Goal: Find specific fact: Find specific fact

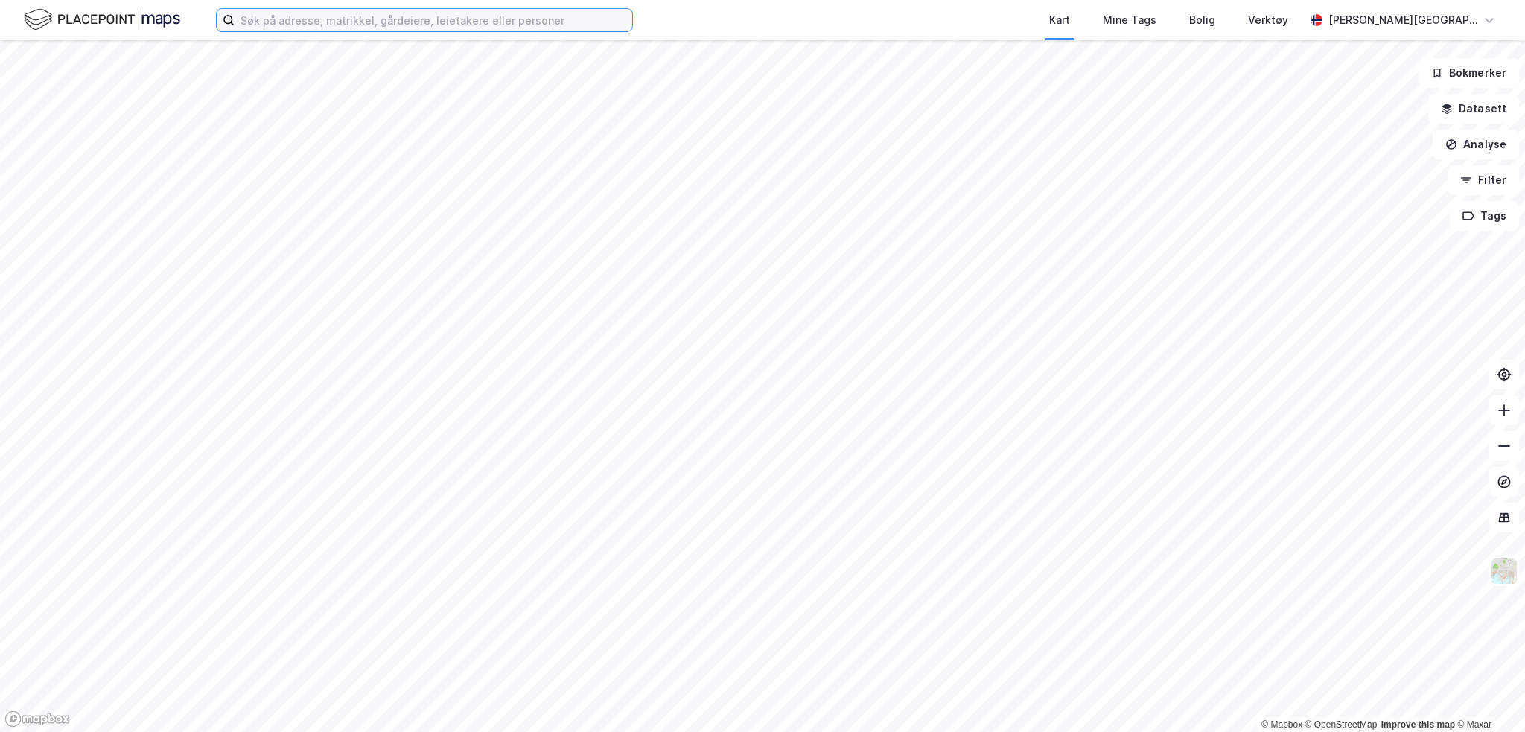
click at [392, 23] on input at bounding box center [434, 20] width 398 height 22
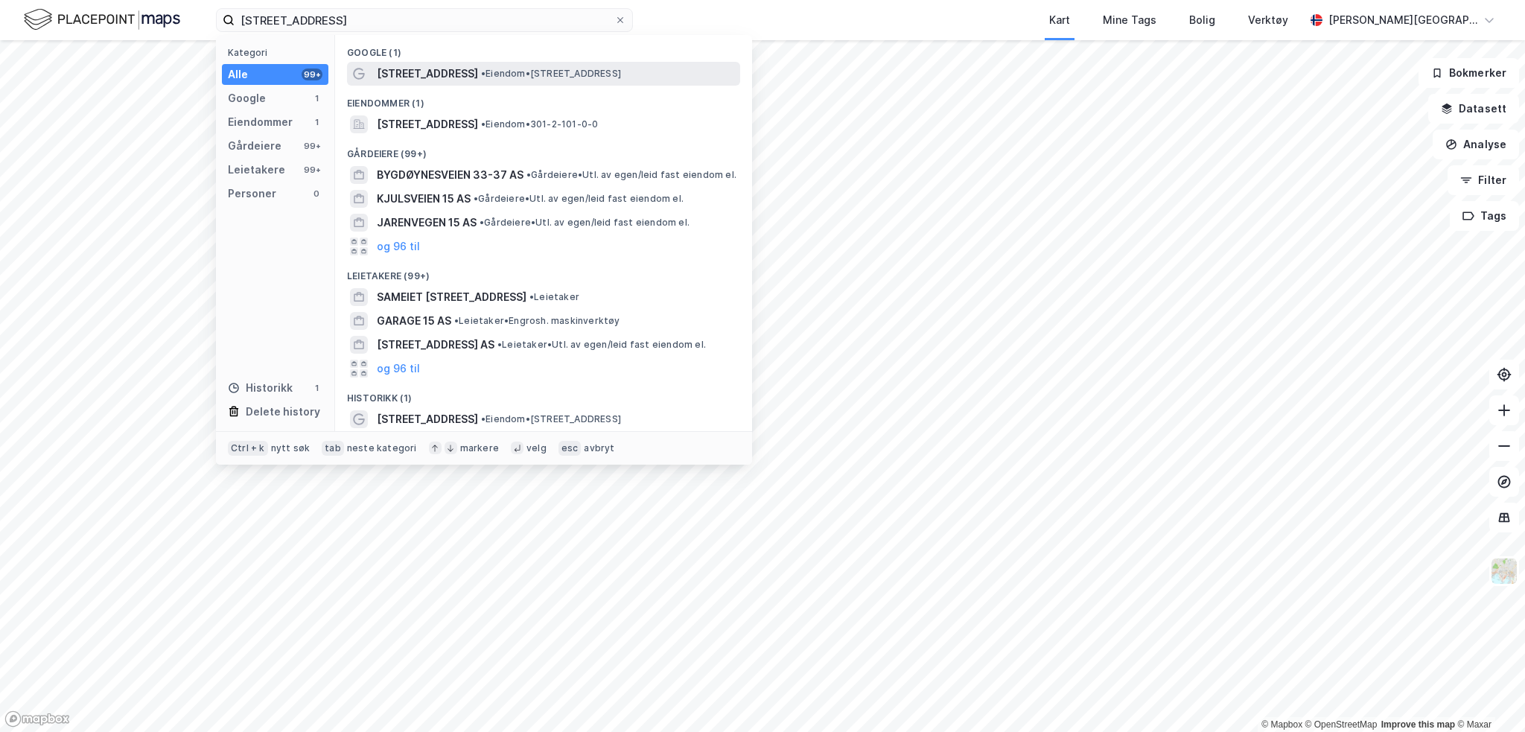
click at [450, 78] on span "[STREET_ADDRESS]" at bounding box center [427, 74] width 101 height 18
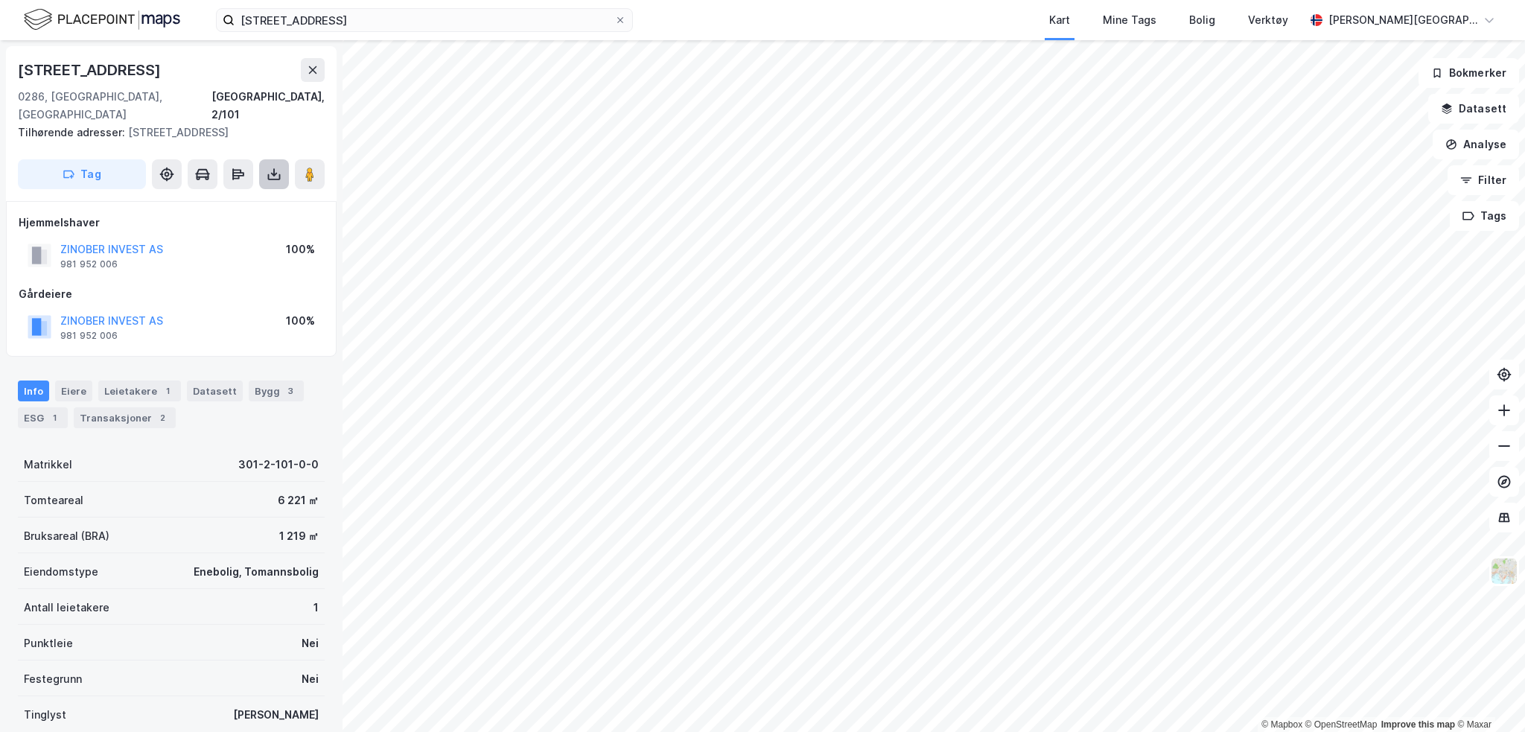
click at [268, 167] on icon at bounding box center [274, 174] width 15 height 15
click at [250, 192] on div "Last ned grunnbok" at bounding box center [209, 204] width 159 height 24
click at [189, 198] on div "Last ned grunnbok" at bounding box center [200, 204] width 86 height 12
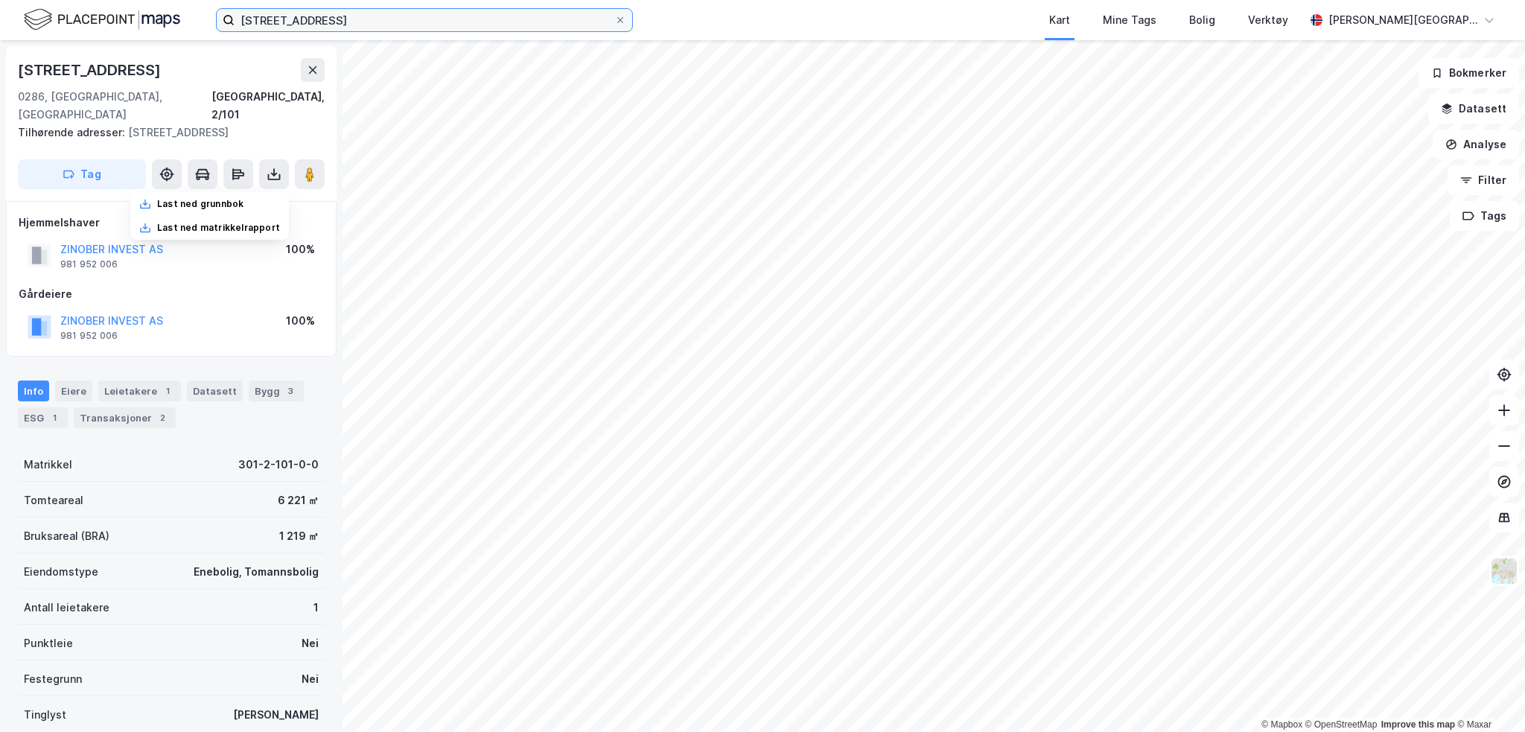
click at [443, 21] on input "[STREET_ADDRESS]" at bounding box center [425, 20] width 380 height 22
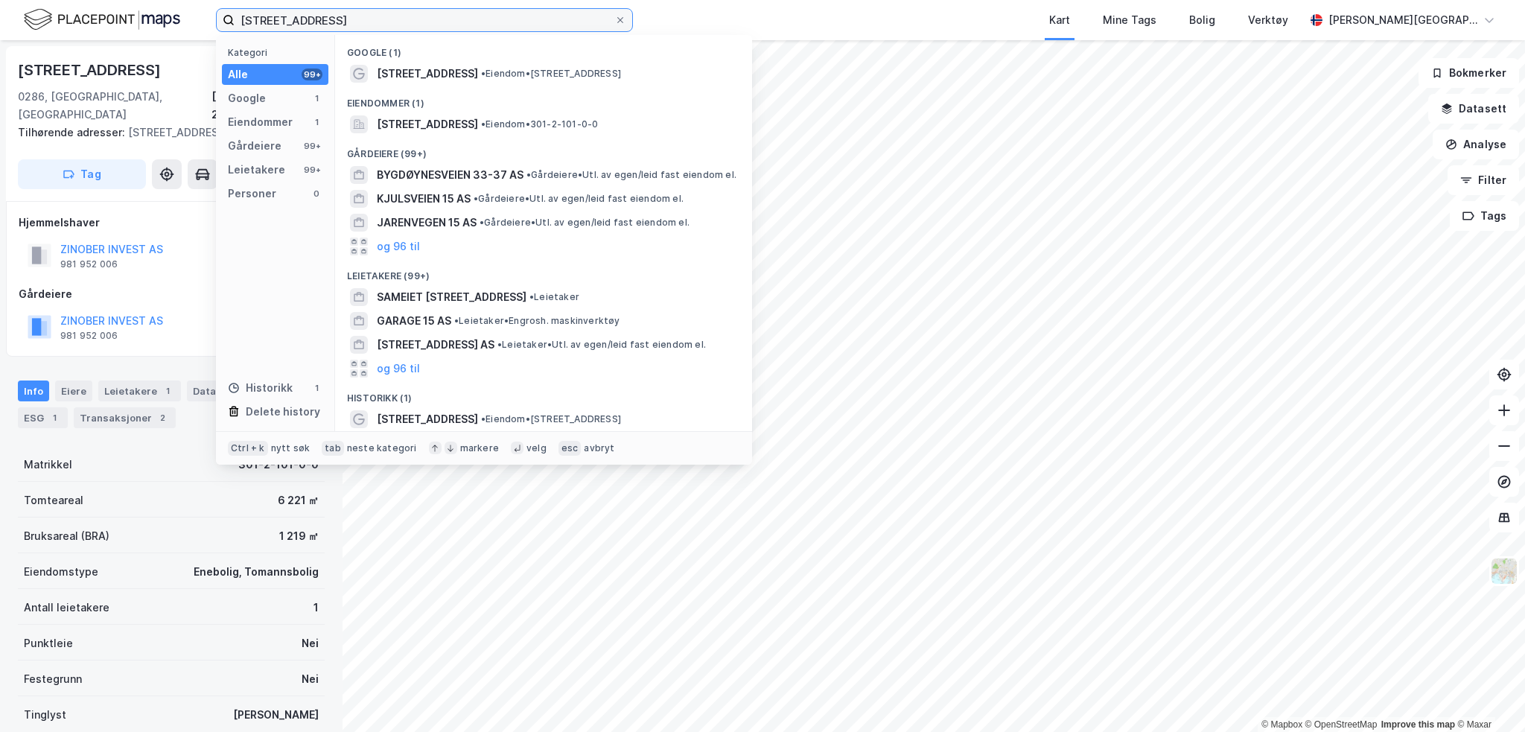
drag, startPoint x: -66, startPoint y: 51, endPoint x: -83, endPoint y: 53, distance: 17.9
click at [0, 53] on html "[STREET_ADDRESS] Kategori Alle 99+ Google 1 Eiendommer 1 Gårdeiere 99+ Leietake…" at bounding box center [762, 366] width 1525 height 732
type input "[PERSON_NAME]"
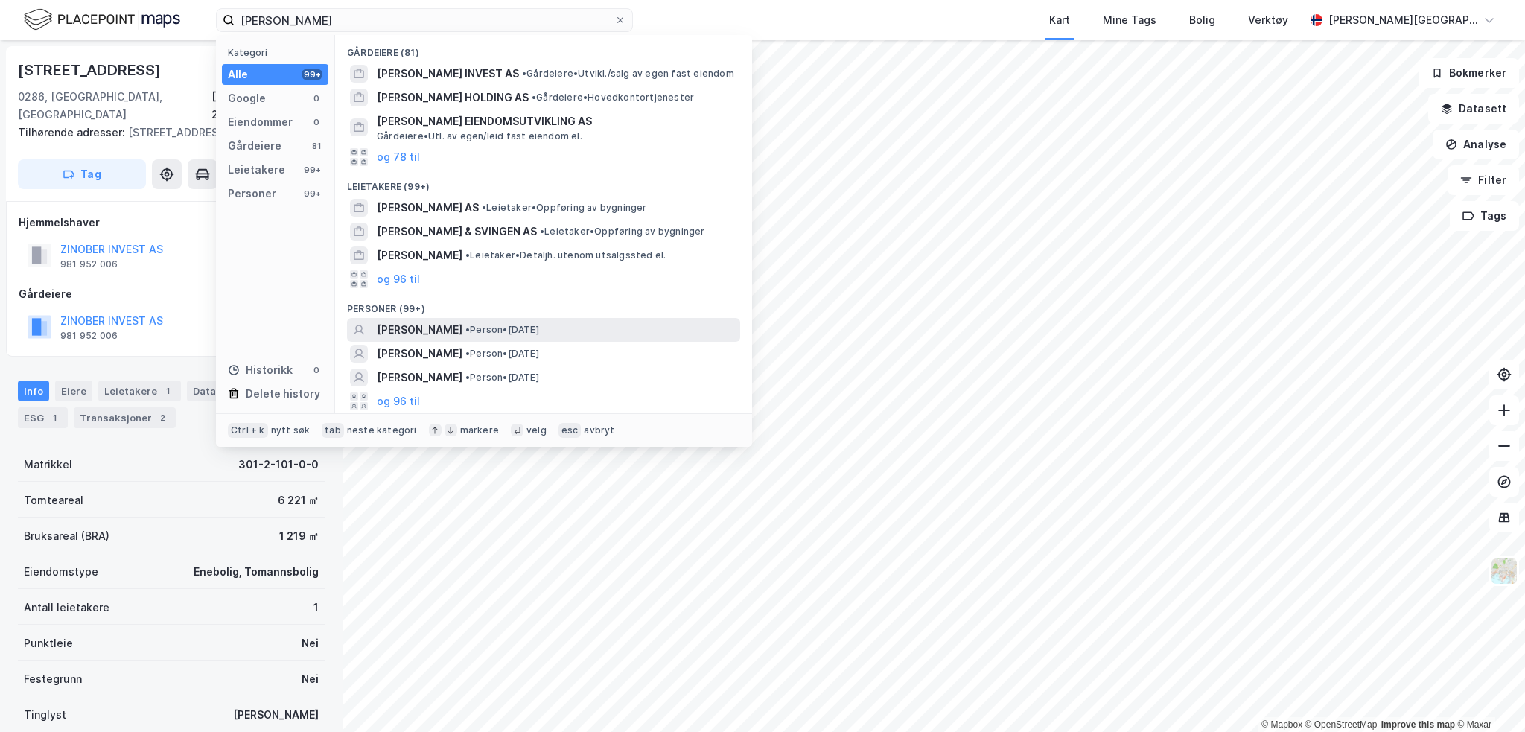
click at [462, 325] on span "[PERSON_NAME]" at bounding box center [420, 330] width 86 height 18
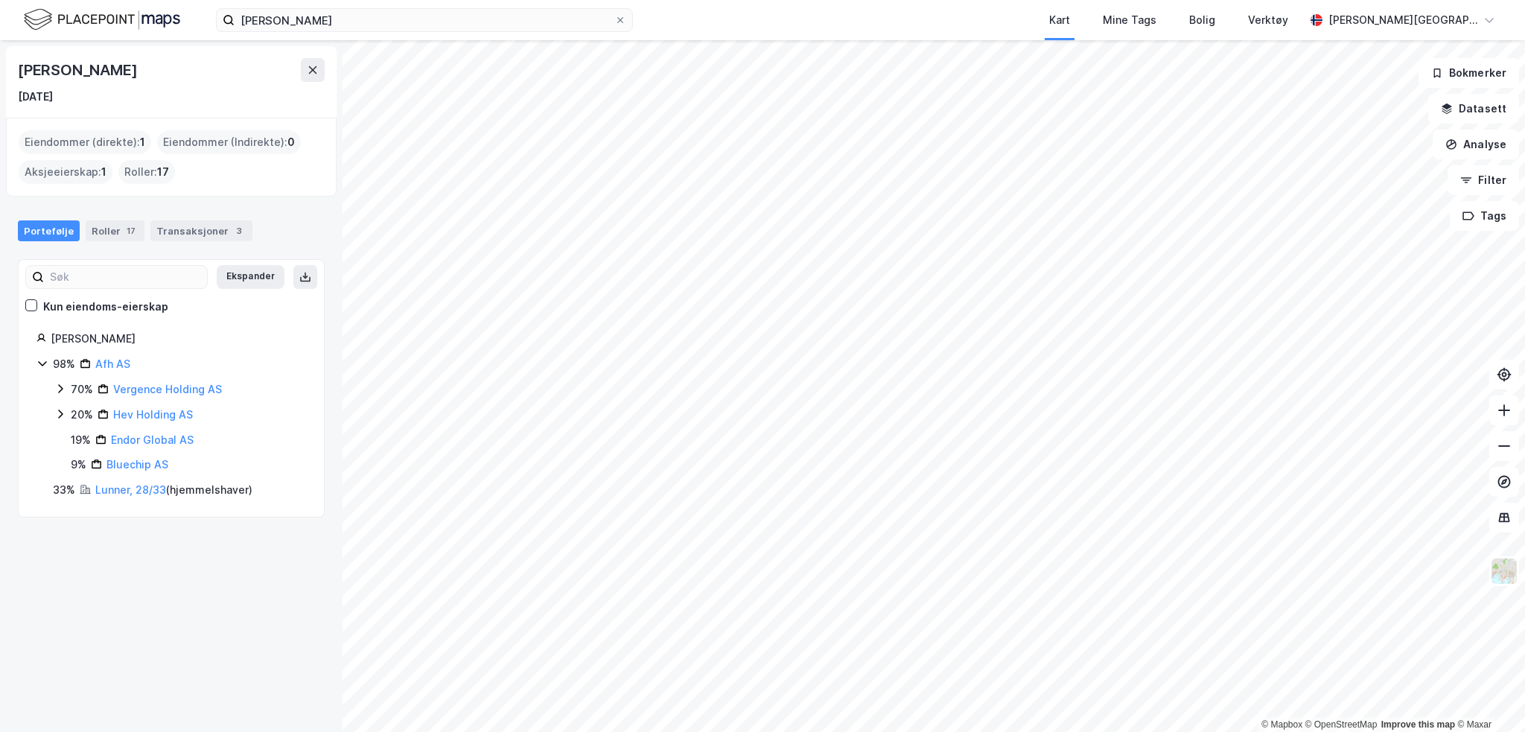
drag, startPoint x: 17, startPoint y: 94, endPoint x: 86, endPoint y: 97, distance: 69.3
click at [86, 97] on div "[PERSON_NAME] [DATE]" at bounding box center [171, 81] width 331 height 71
copy div "[DATE]"
